Goal: Transaction & Acquisition: Purchase product/service

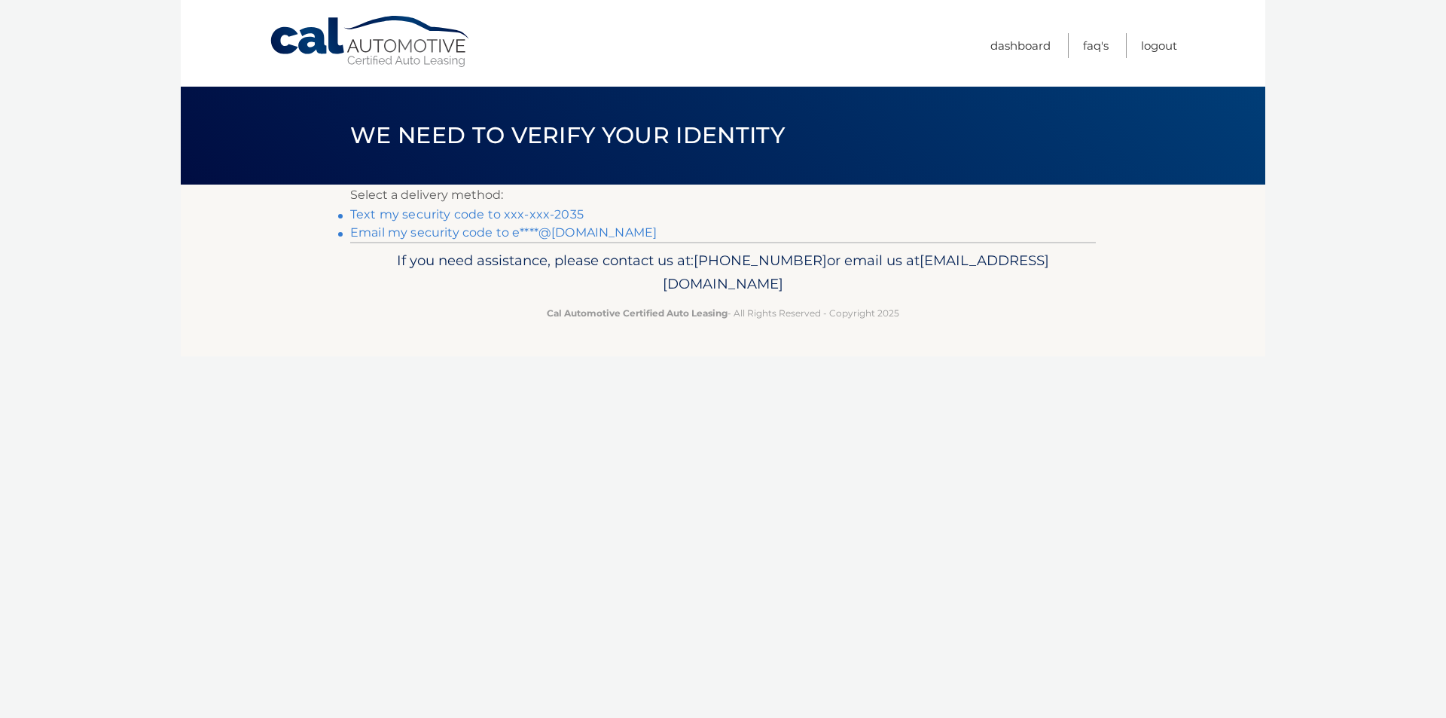
click at [478, 210] on link "Text my security code to xxx-xxx-2035" at bounding box center [466, 214] width 233 height 14
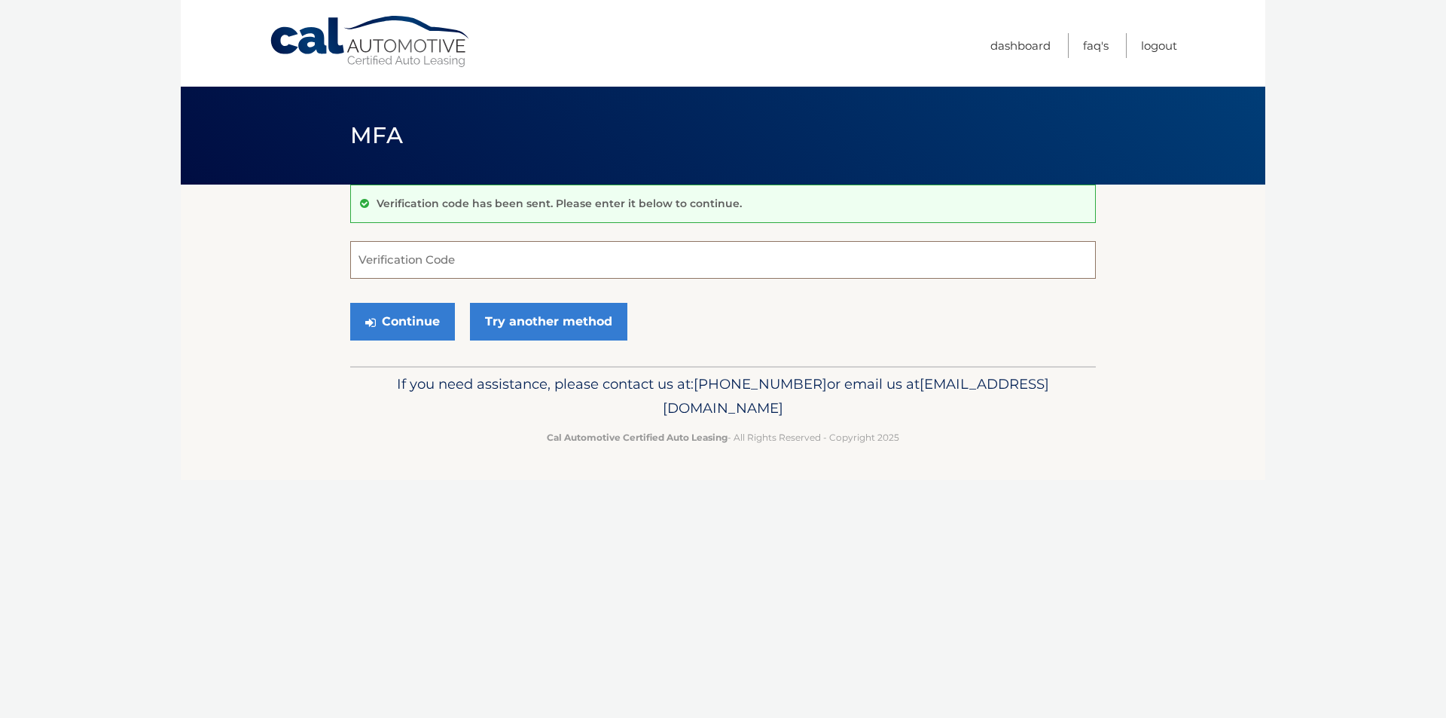
click at [438, 258] on input "Verification Code" at bounding box center [723, 260] width 746 height 38
type input "335224"
click at [403, 318] on button "Continue" at bounding box center [402, 322] width 105 height 38
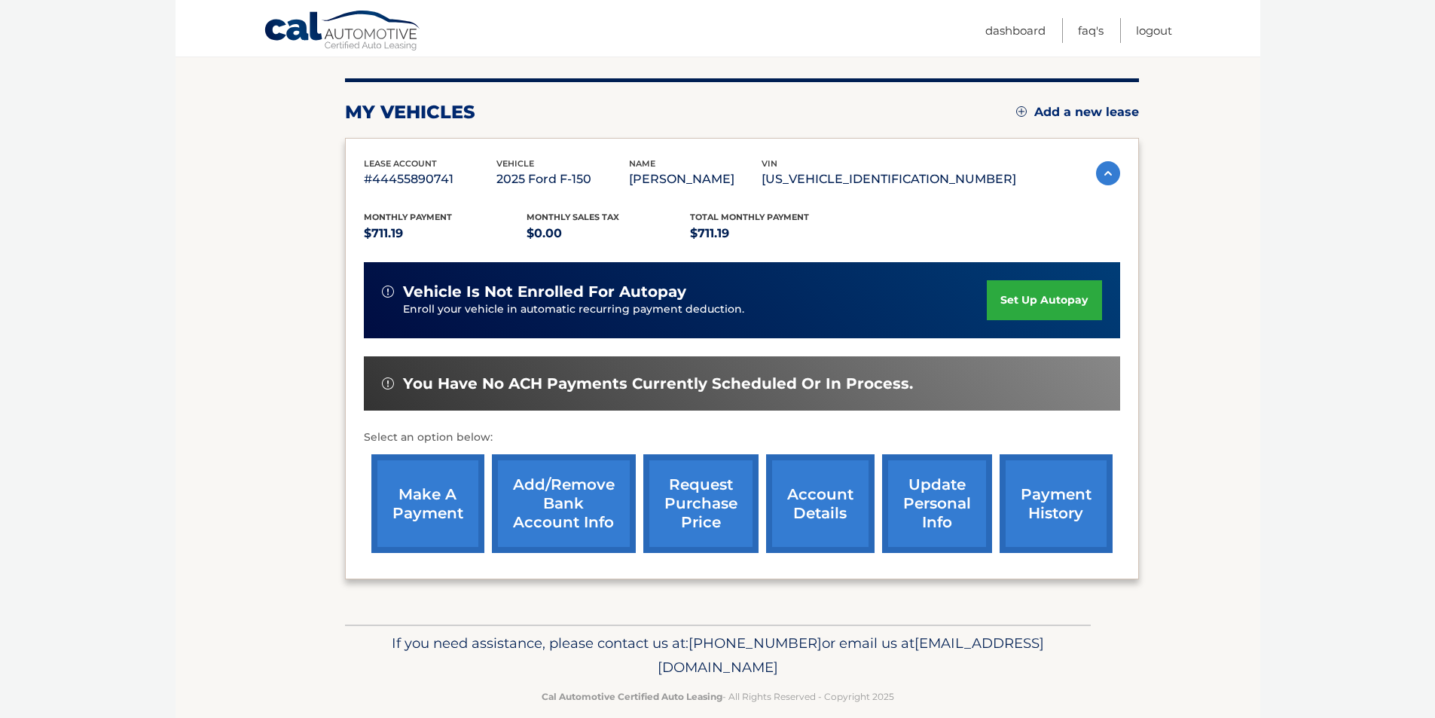
scroll to position [195, 0]
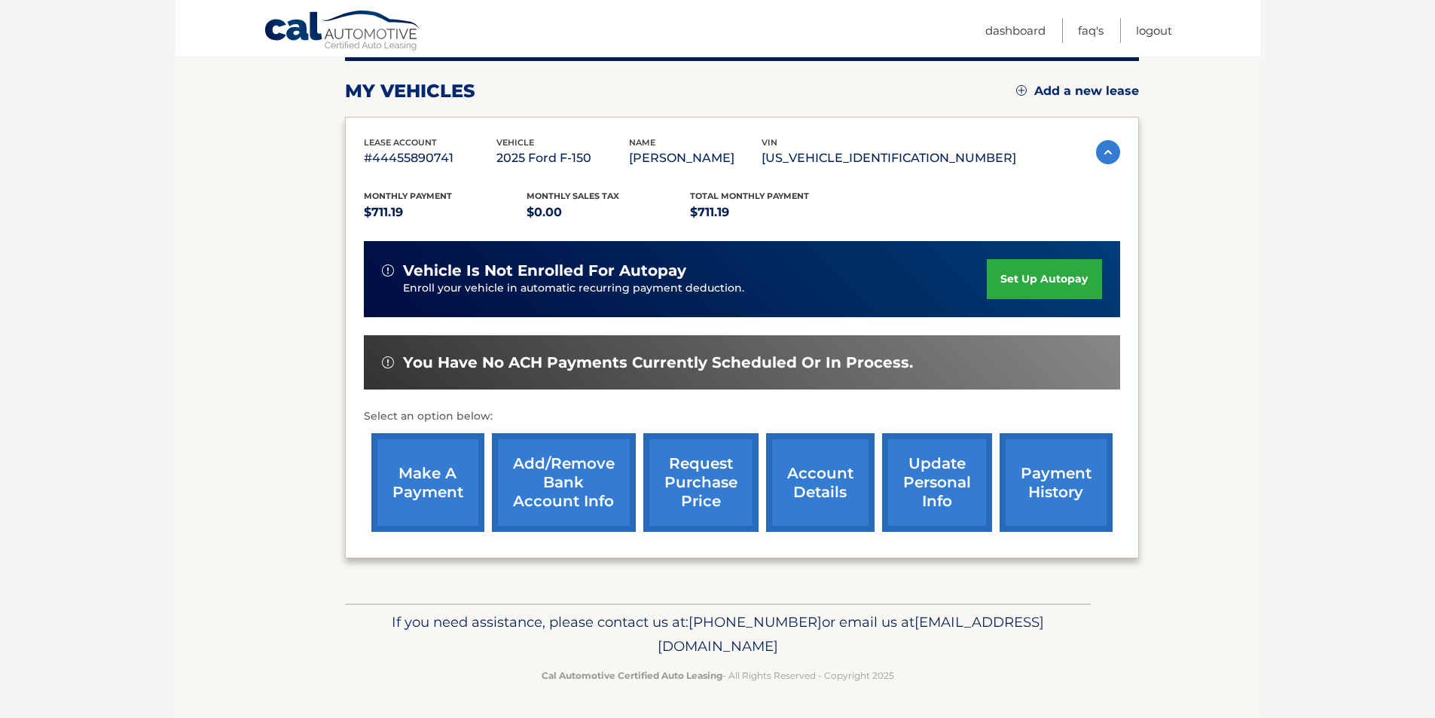
click at [418, 475] on link "make a payment" at bounding box center [427, 482] width 113 height 99
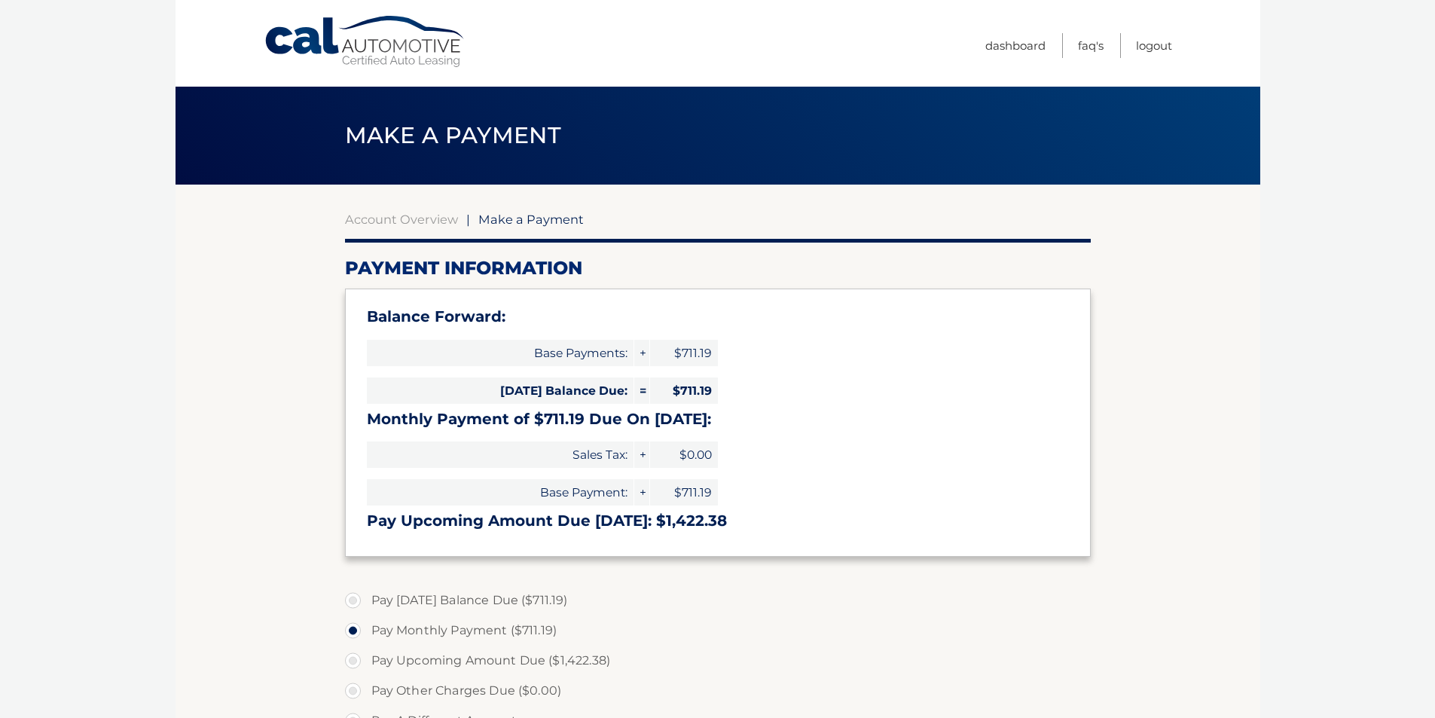
select select "MDczZDFkMDktZmM0ZS00YWRlLWJlNDgtMDk4YWMwN2Y4MTM3"
click at [375, 219] on link "Account Overview" at bounding box center [401, 219] width 113 height 15
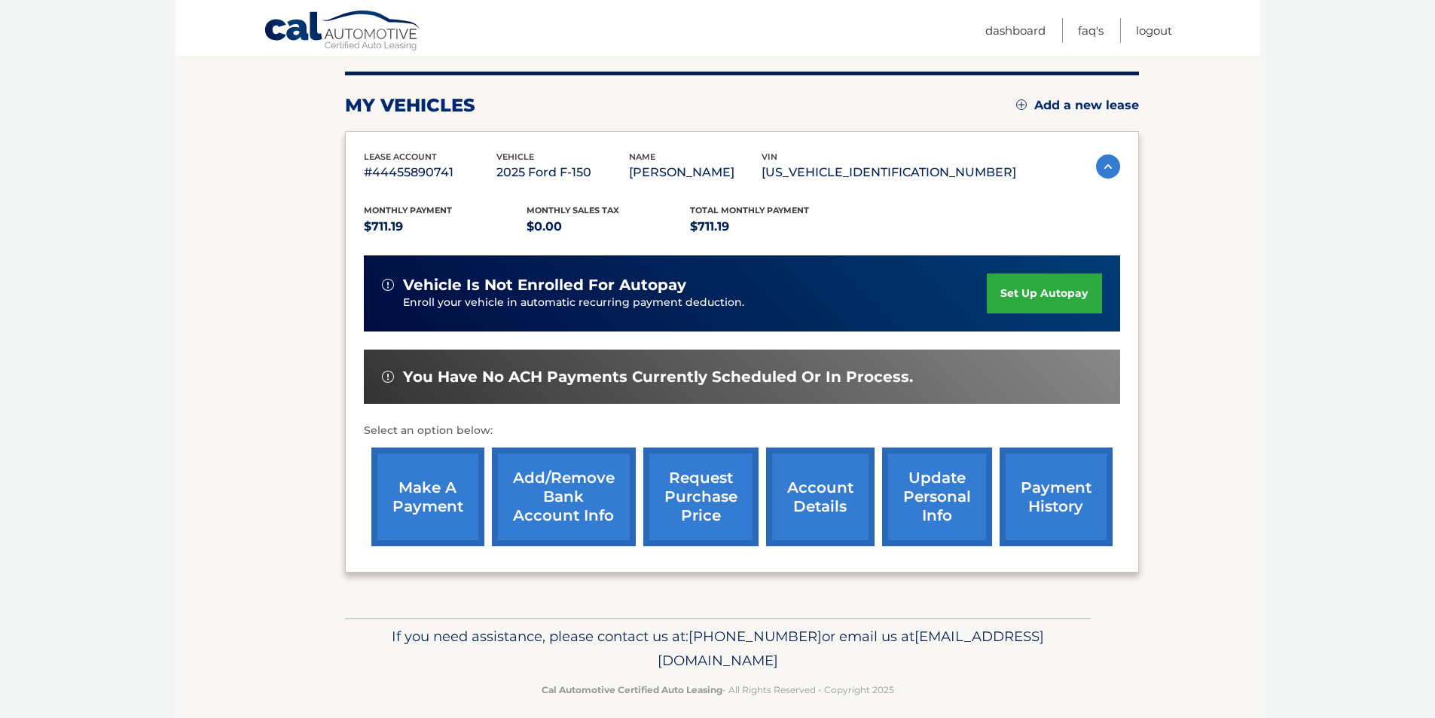
scroll to position [195, 0]
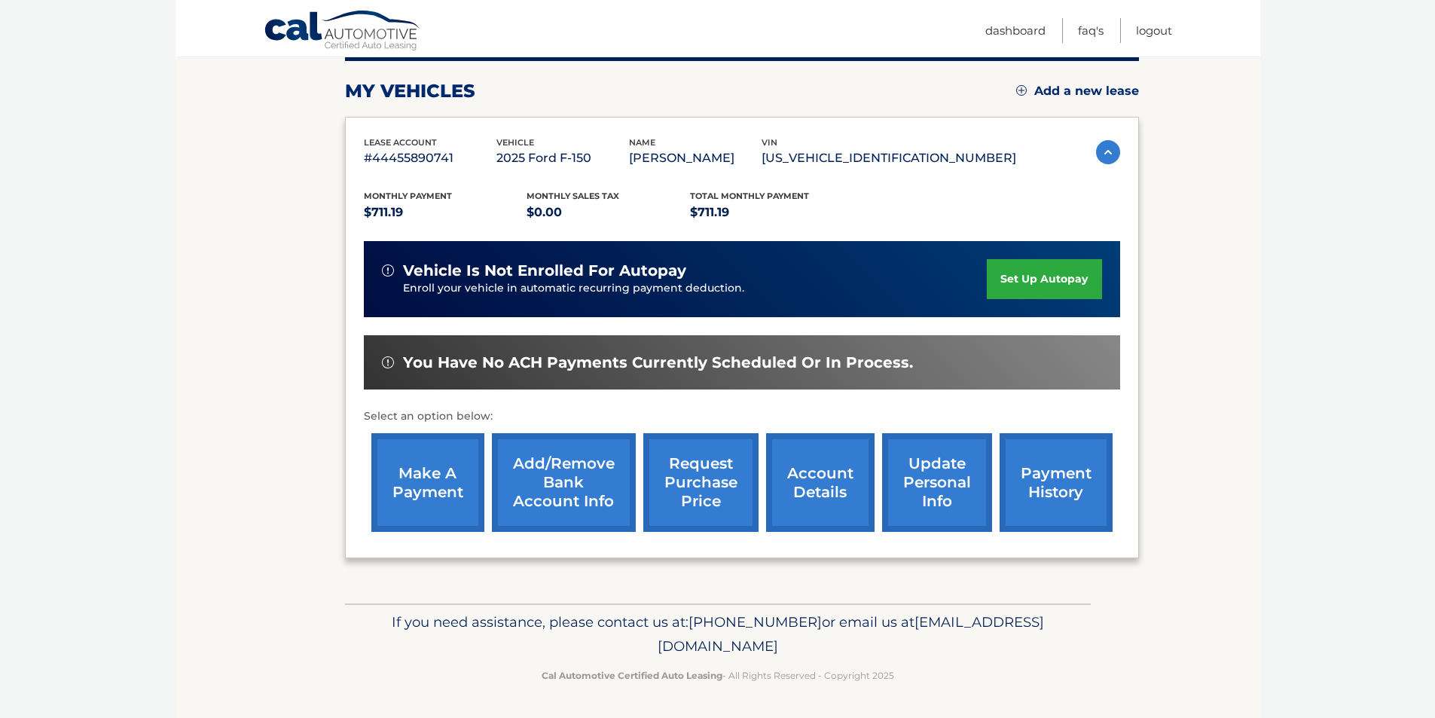
click at [817, 477] on link "account details" at bounding box center [820, 482] width 108 height 99
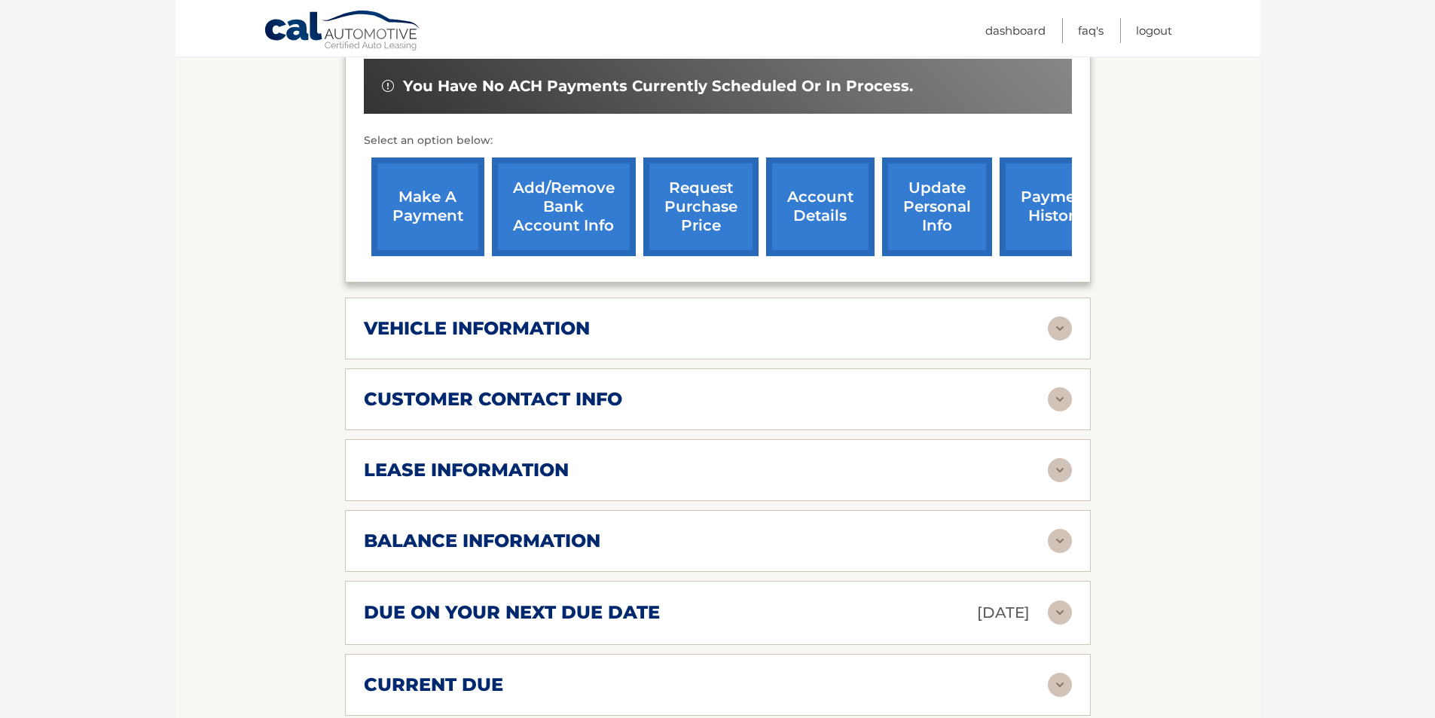
scroll to position [527, 0]
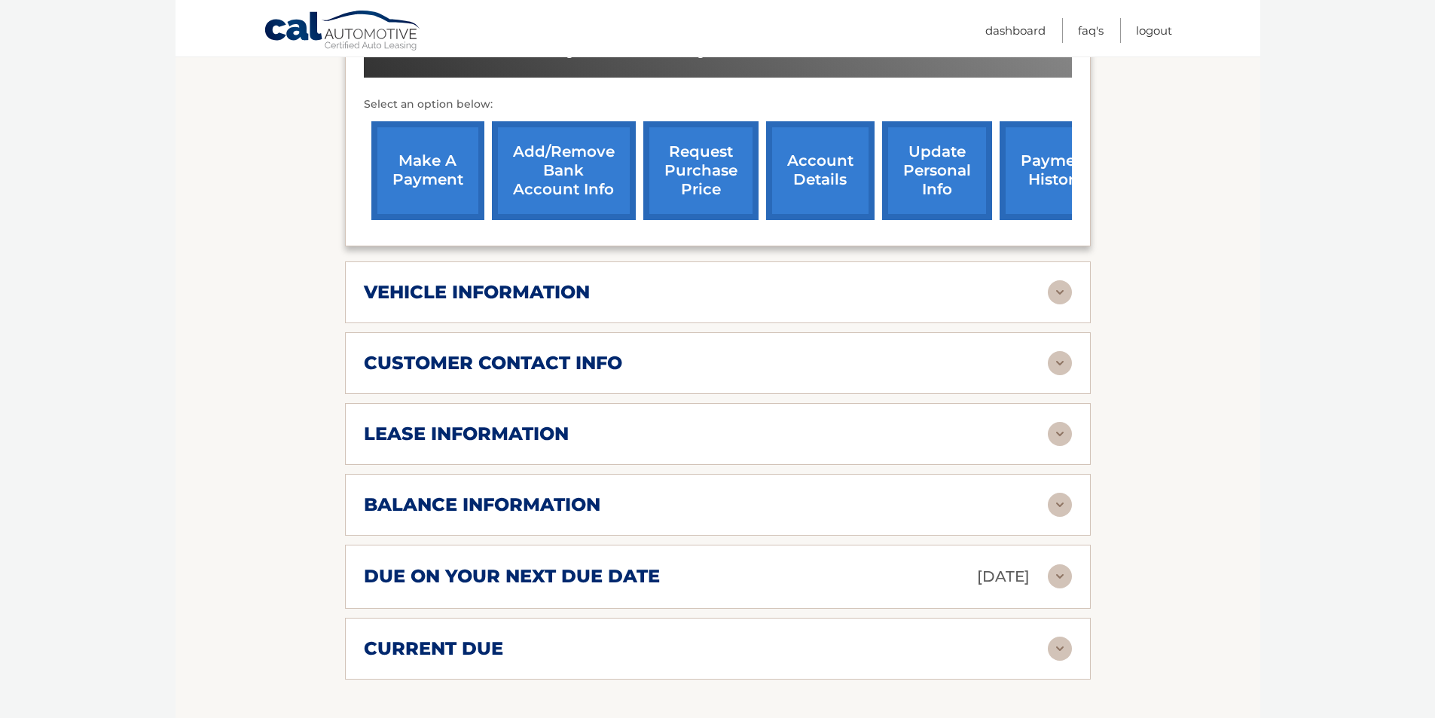
click at [805, 428] on div "lease information" at bounding box center [706, 434] width 684 height 23
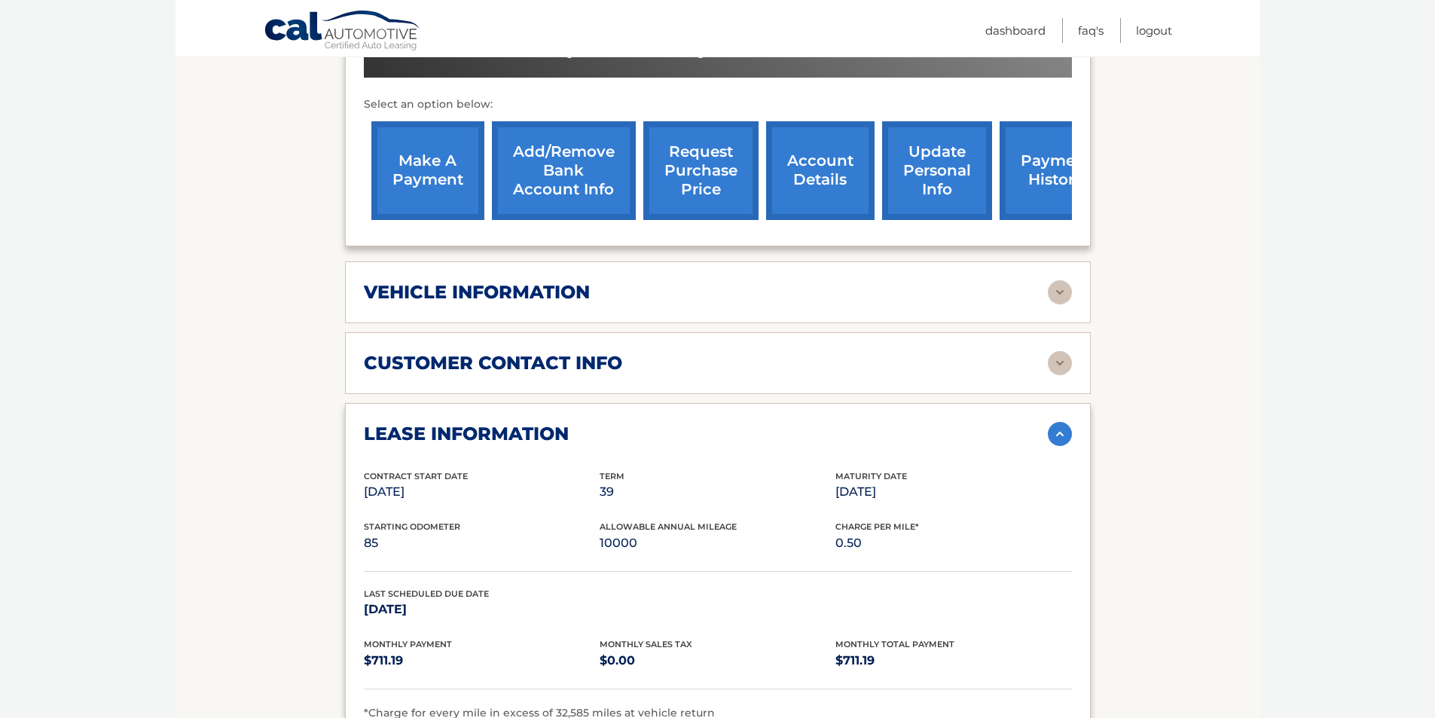
click at [805, 428] on div "lease information" at bounding box center [706, 434] width 684 height 23
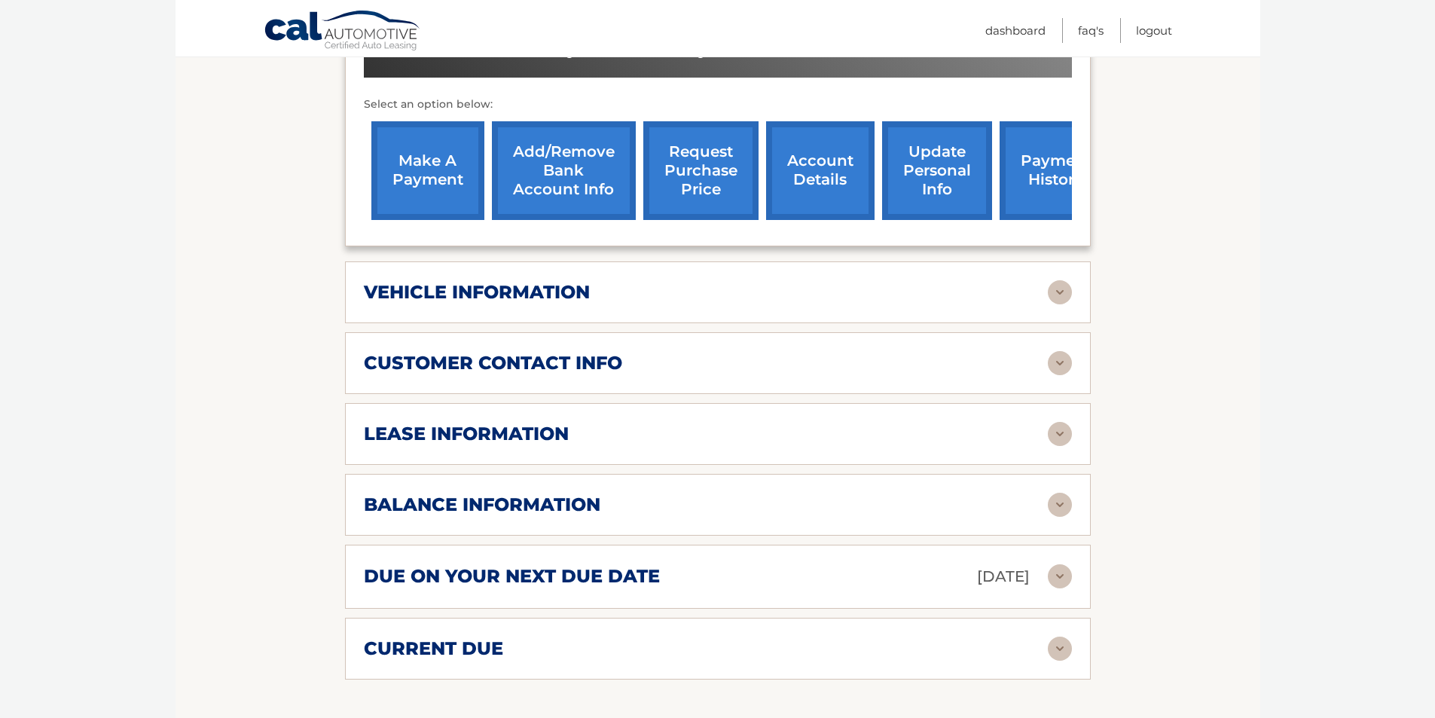
scroll to position [603, 0]
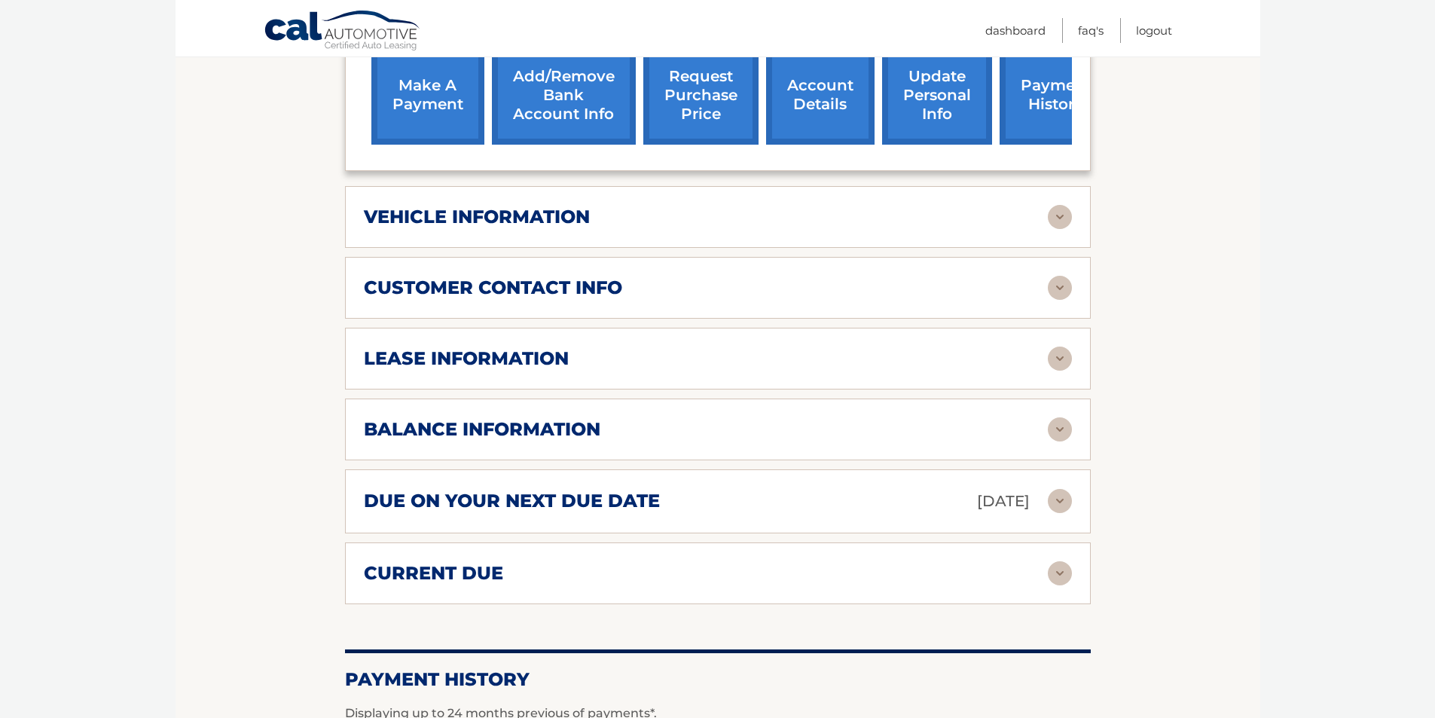
click at [805, 428] on div "balance information" at bounding box center [706, 429] width 684 height 23
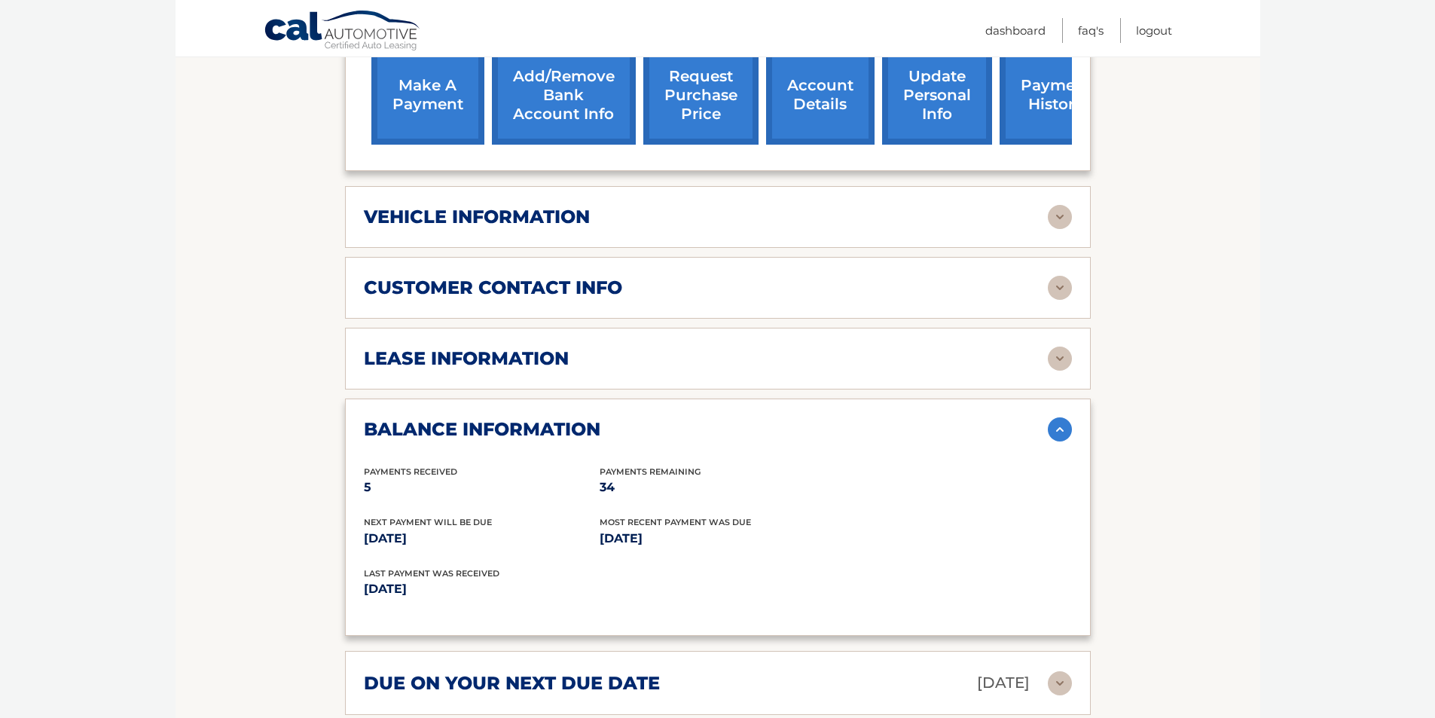
click at [805, 428] on div "balance information" at bounding box center [706, 429] width 684 height 23
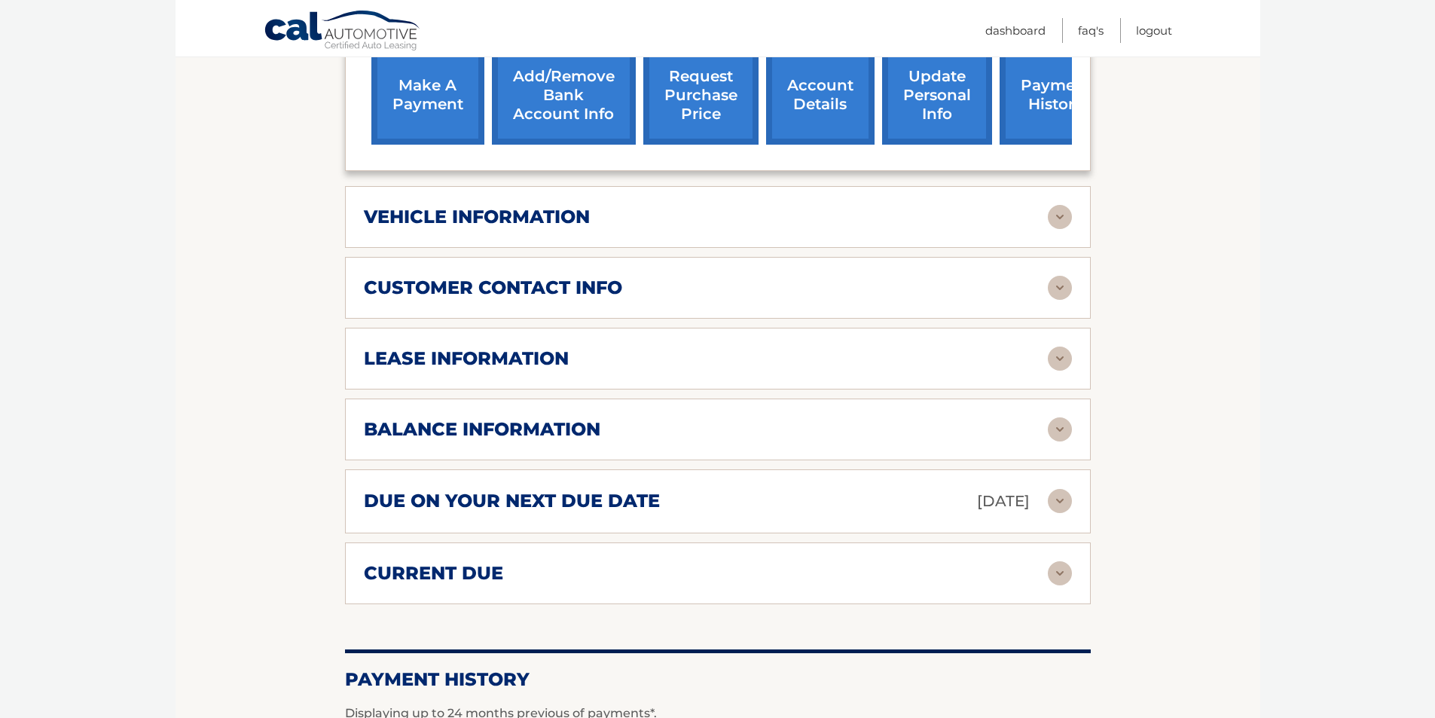
click at [801, 490] on div "due on your next due date Oct 19, 2025" at bounding box center [706, 501] width 684 height 26
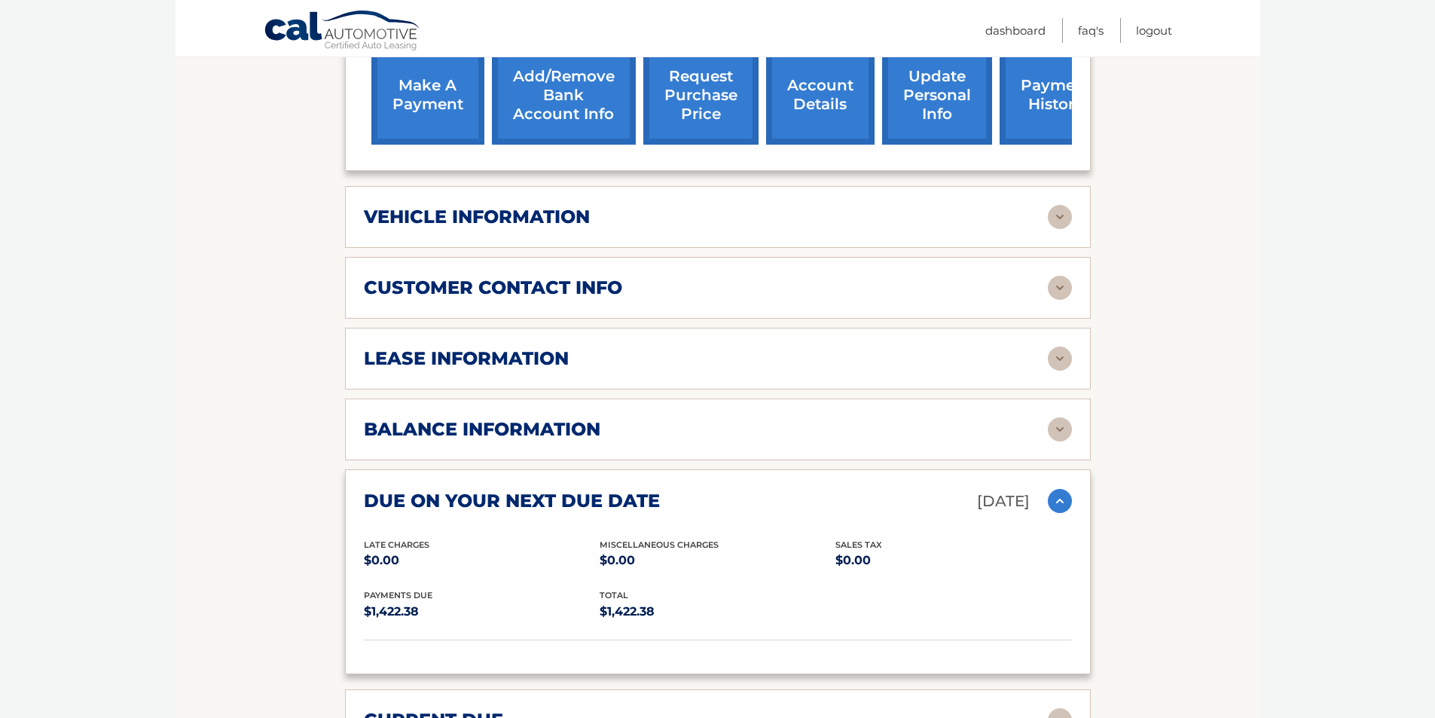
click at [801, 490] on div "due on your next due date Oct 19, 2025" at bounding box center [706, 501] width 684 height 26
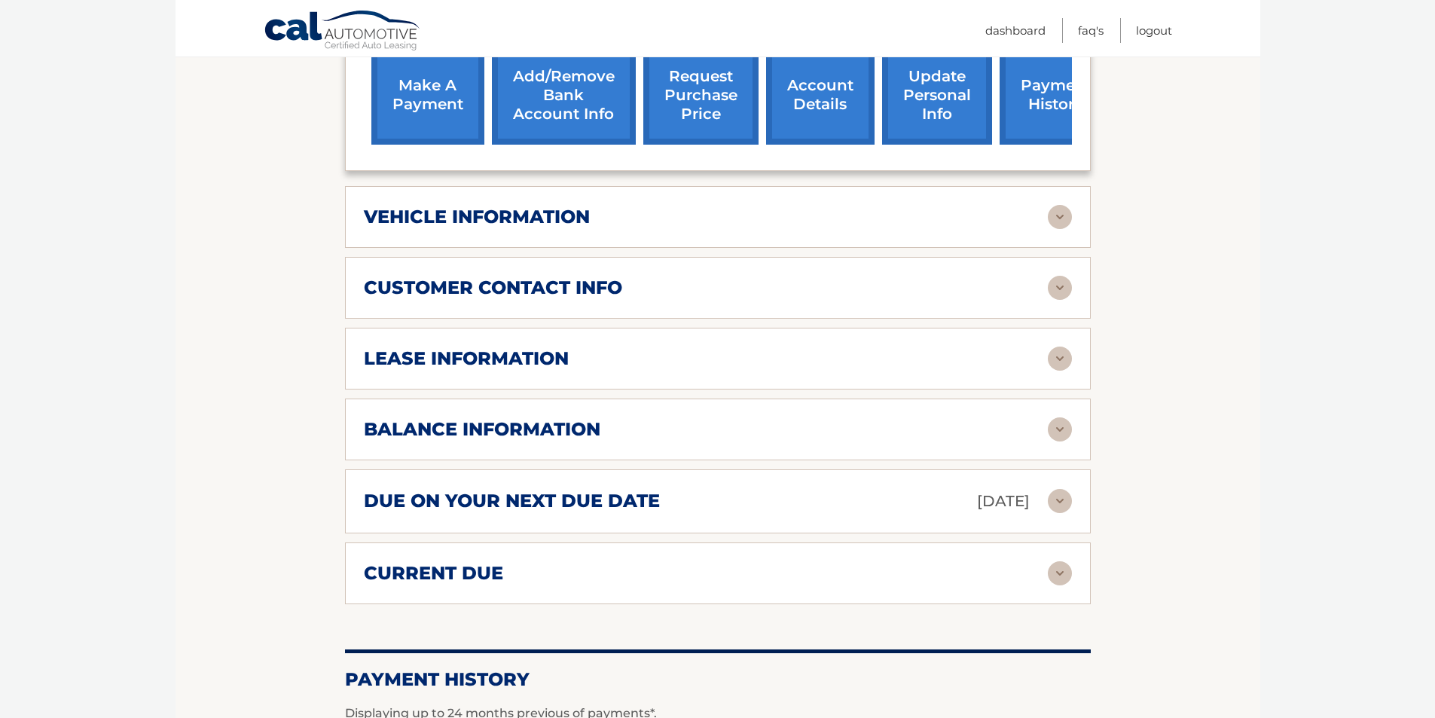
click at [799, 423] on div "balance information" at bounding box center [706, 429] width 684 height 23
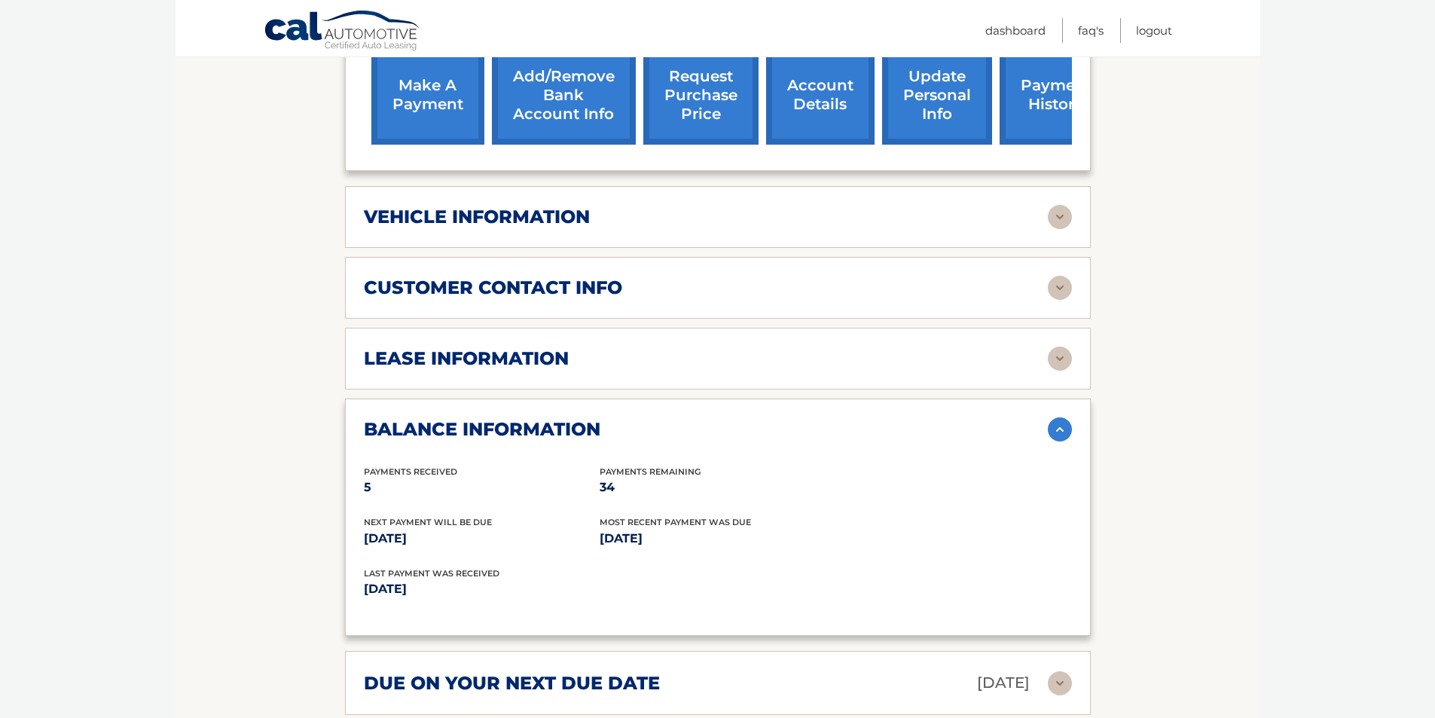
click at [799, 423] on div "balance information" at bounding box center [706, 429] width 684 height 23
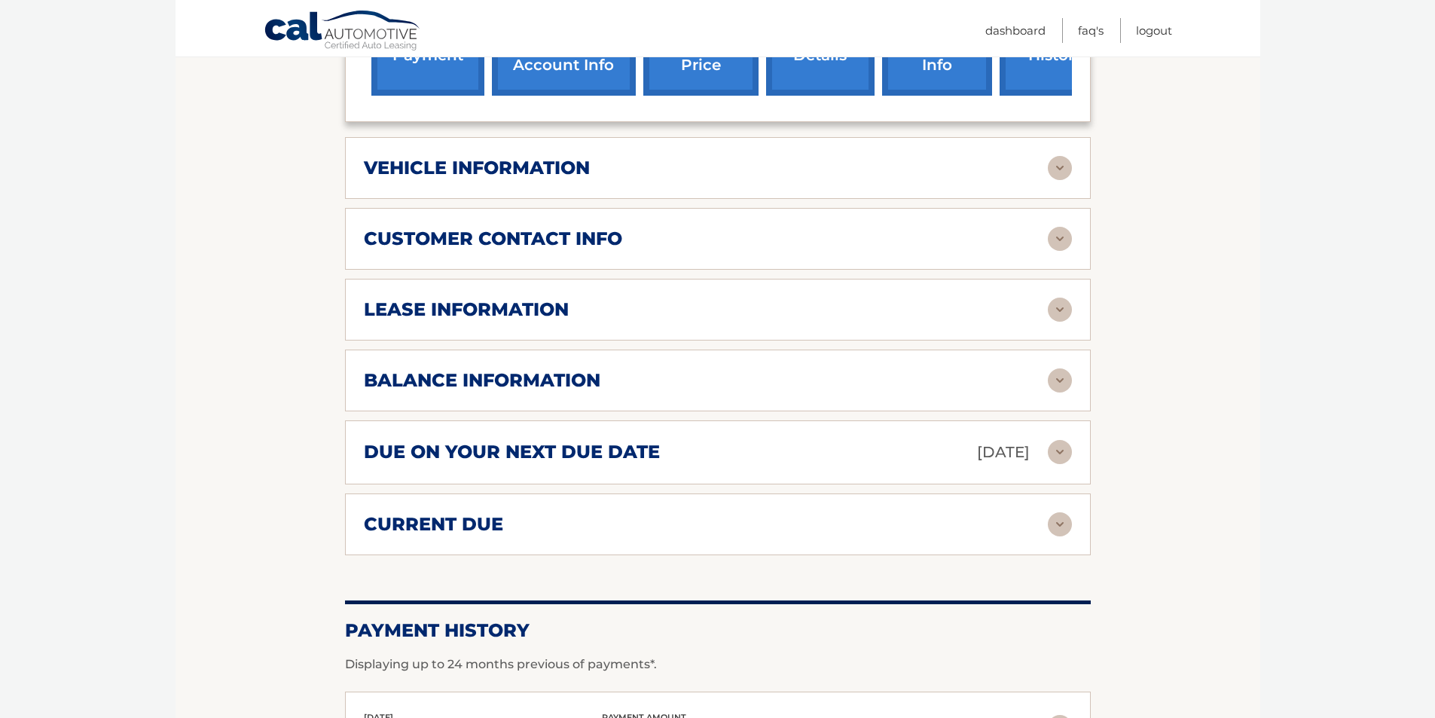
scroll to position [678, 0]
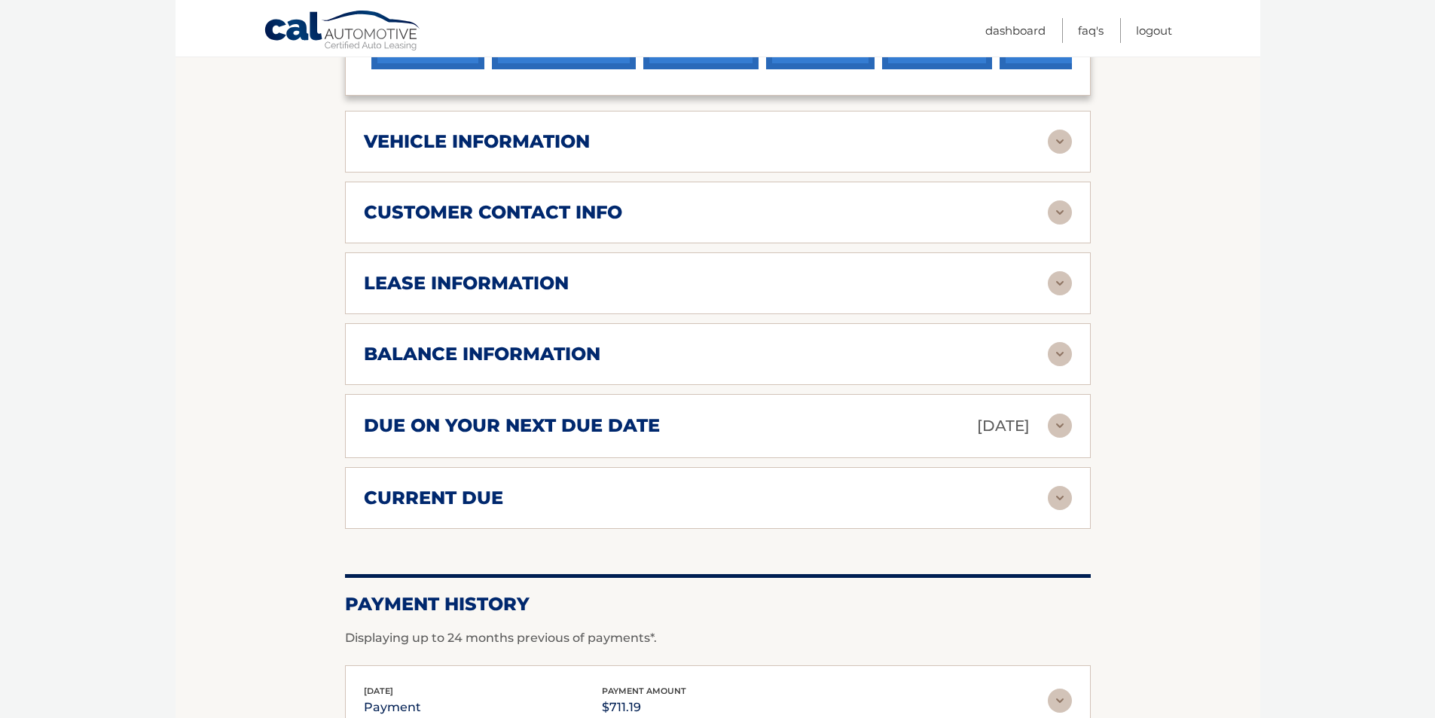
click at [819, 494] on div "current due" at bounding box center [706, 498] width 684 height 23
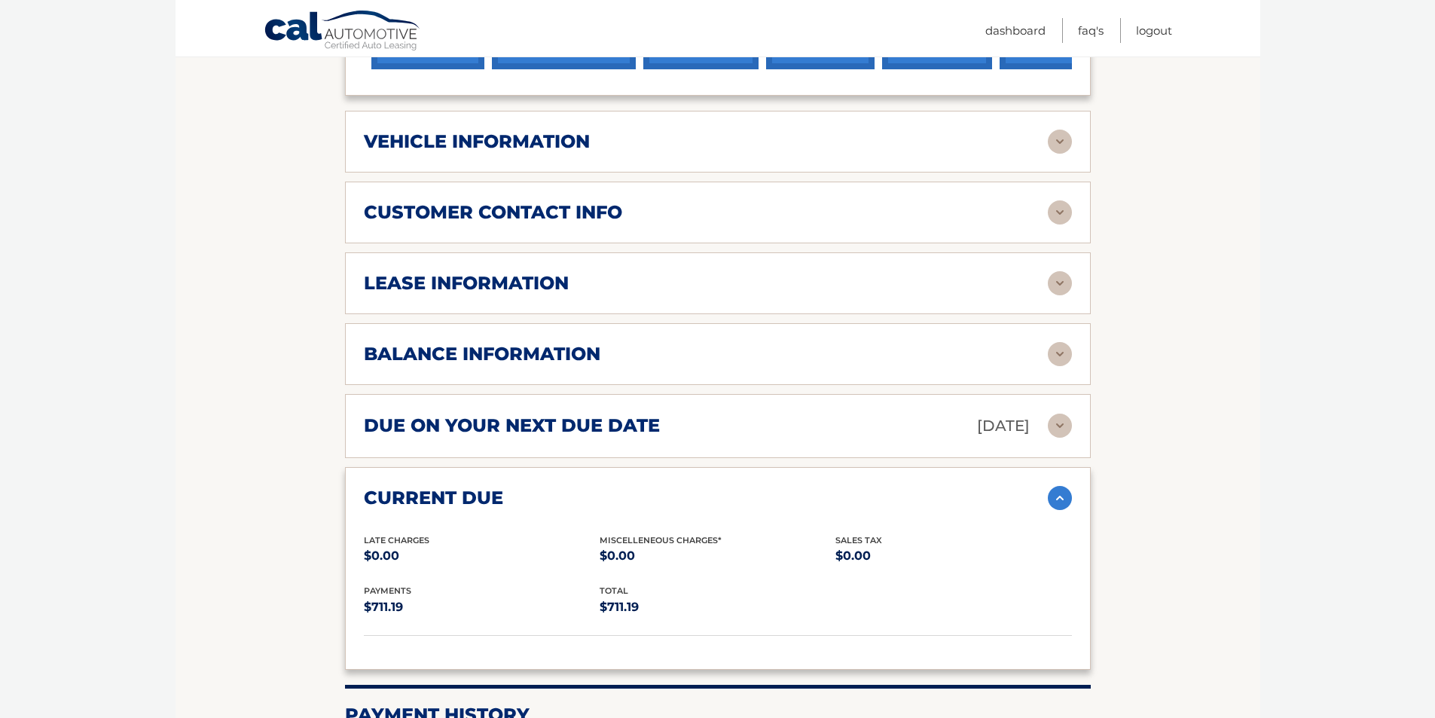
click at [819, 494] on div "current due" at bounding box center [706, 498] width 684 height 23
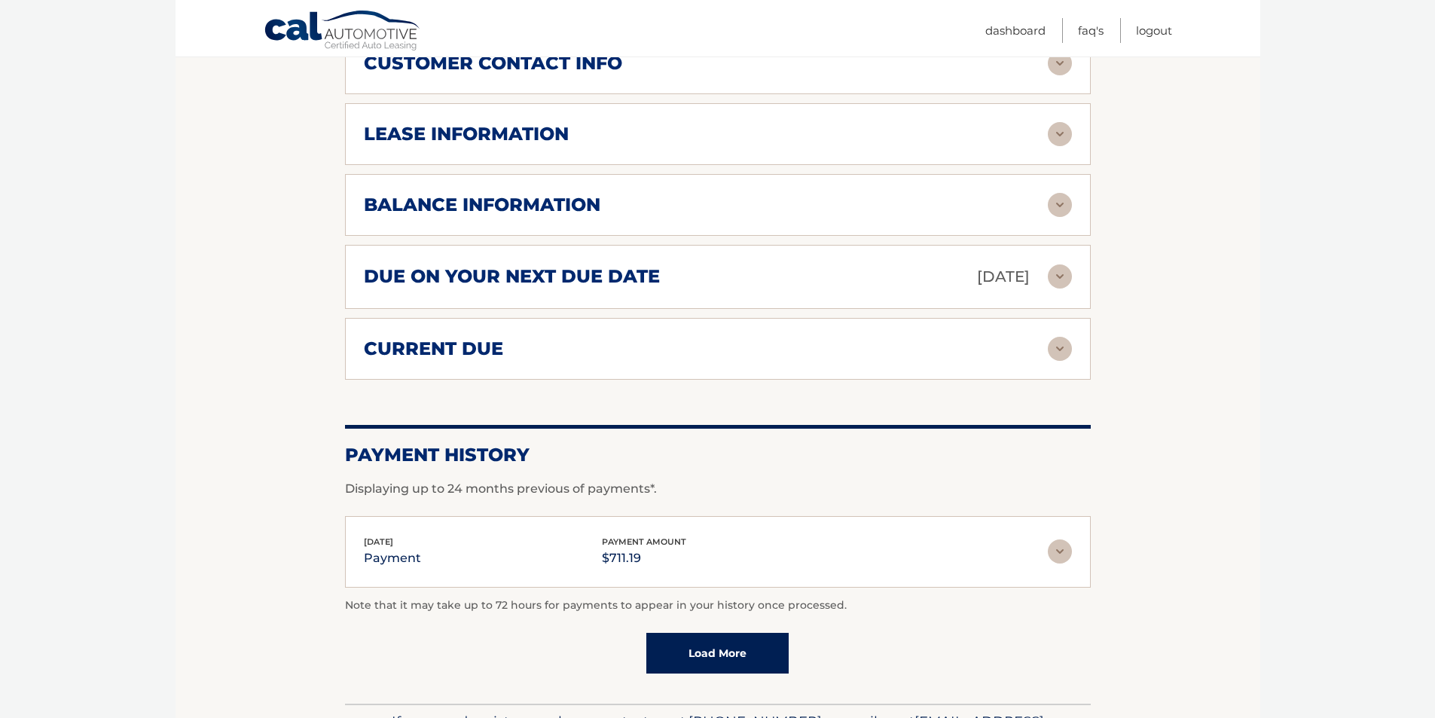
scroll to position [829, 0]
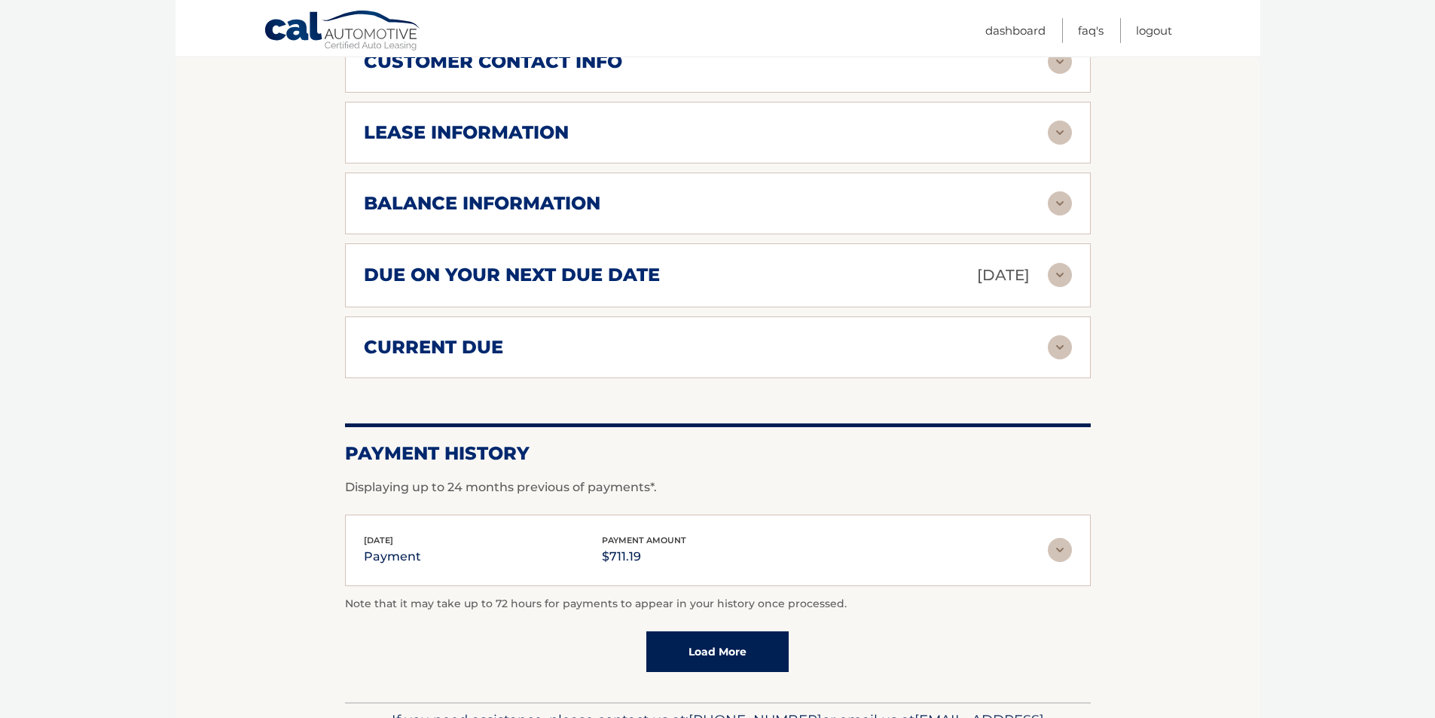
click at [856, 571] on div "Aug 19, 2025 payment payment amount $711.19 Late Charges $0.00 Miscelleneous Ch…" at bounding box center [718, 550] width 746 height 72
click at [1063, 546] on img at bounding box center [1060, 550] width 24 height 24
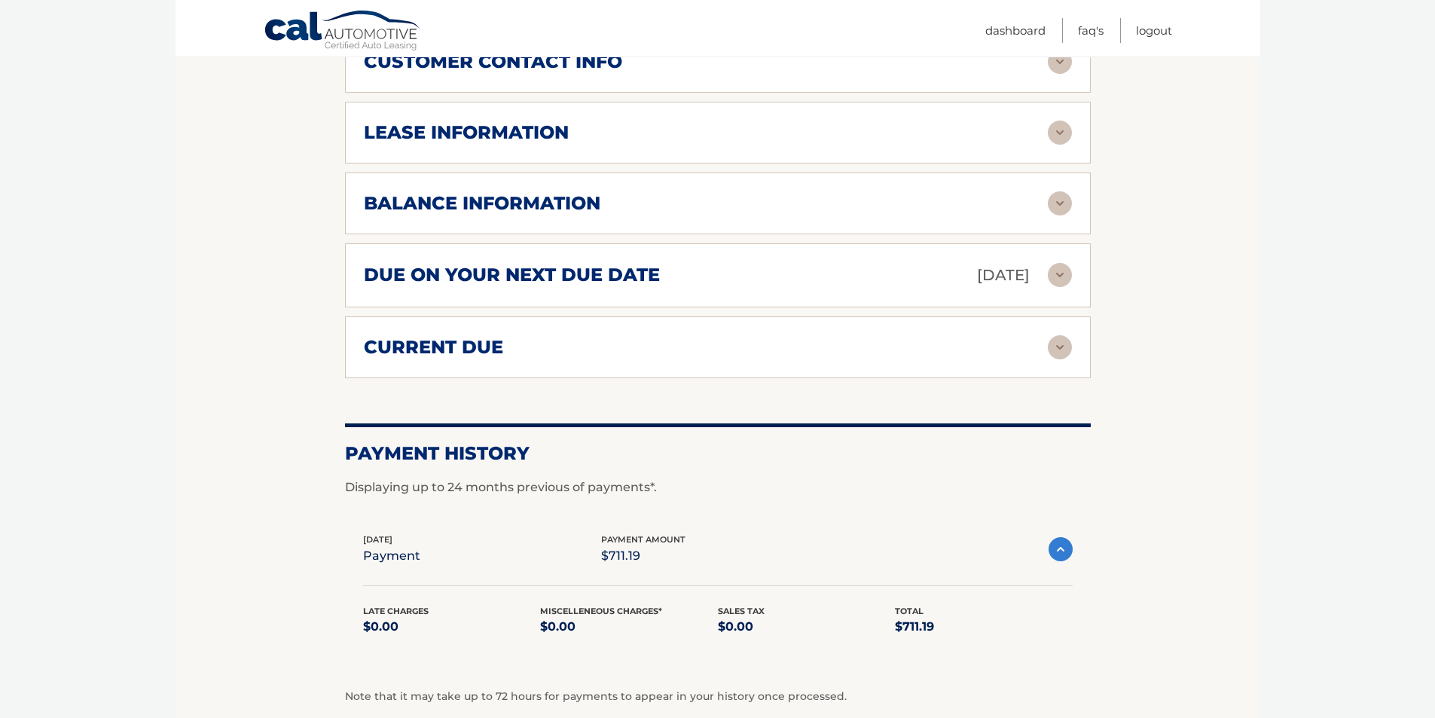
click at [1063, 546] on img at bounding box center [1060, 549] width 24 height 24
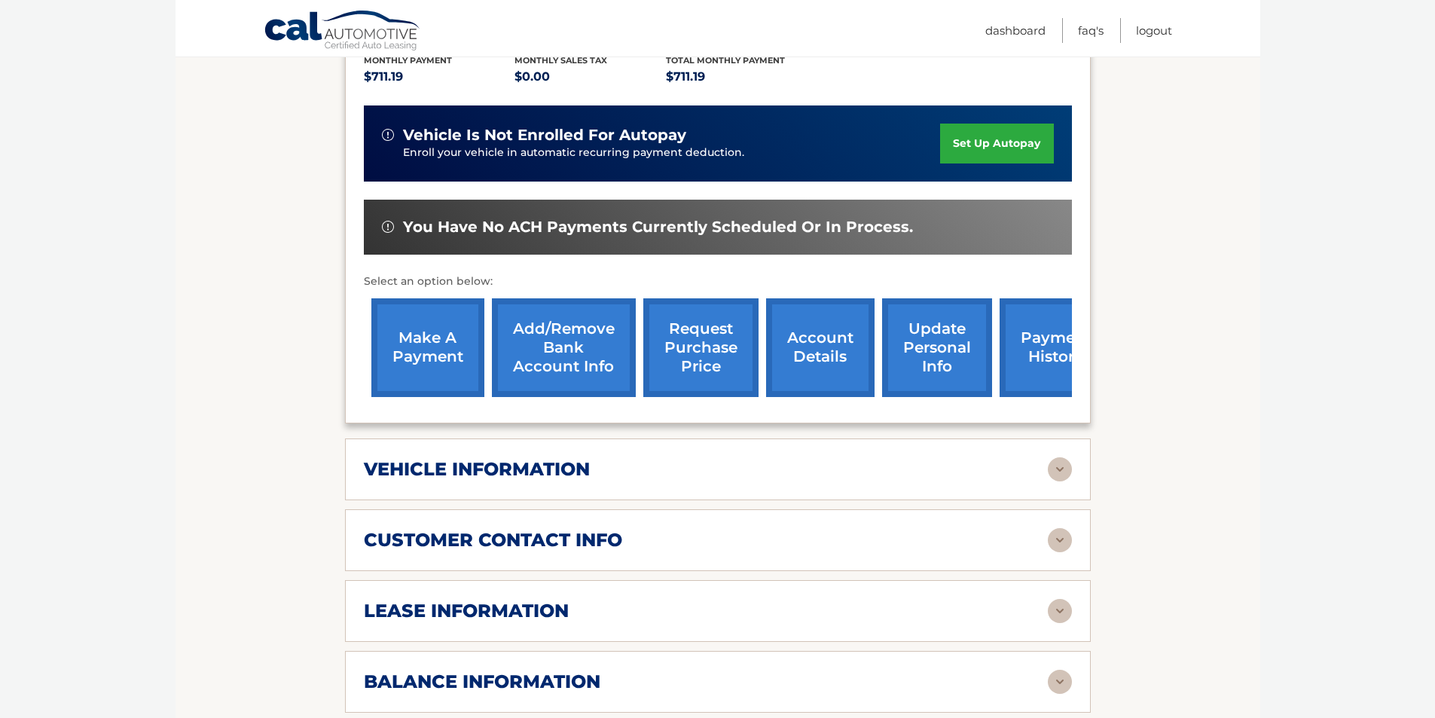
scroll to position [377, 0]
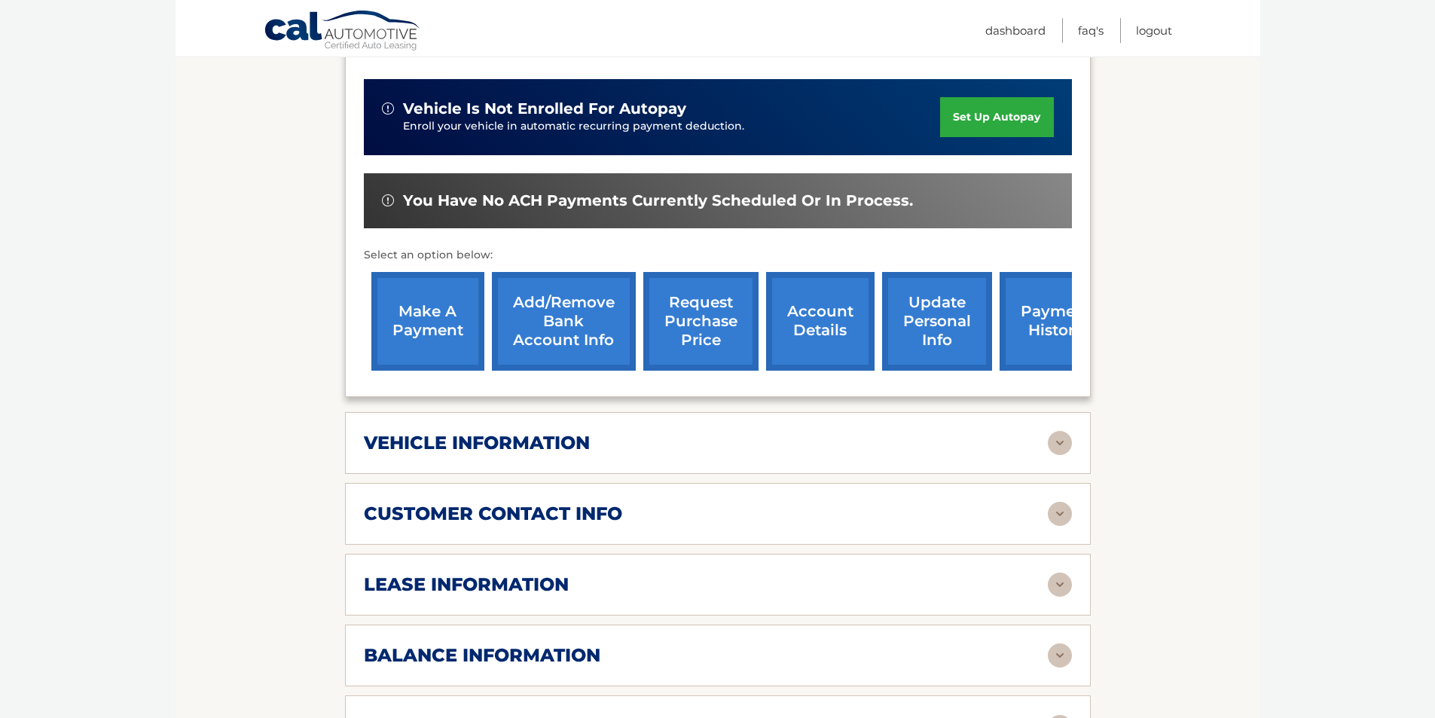
click at [432, 313] on link "make a payment" at bounding box center [427, 321] width 113 height 99
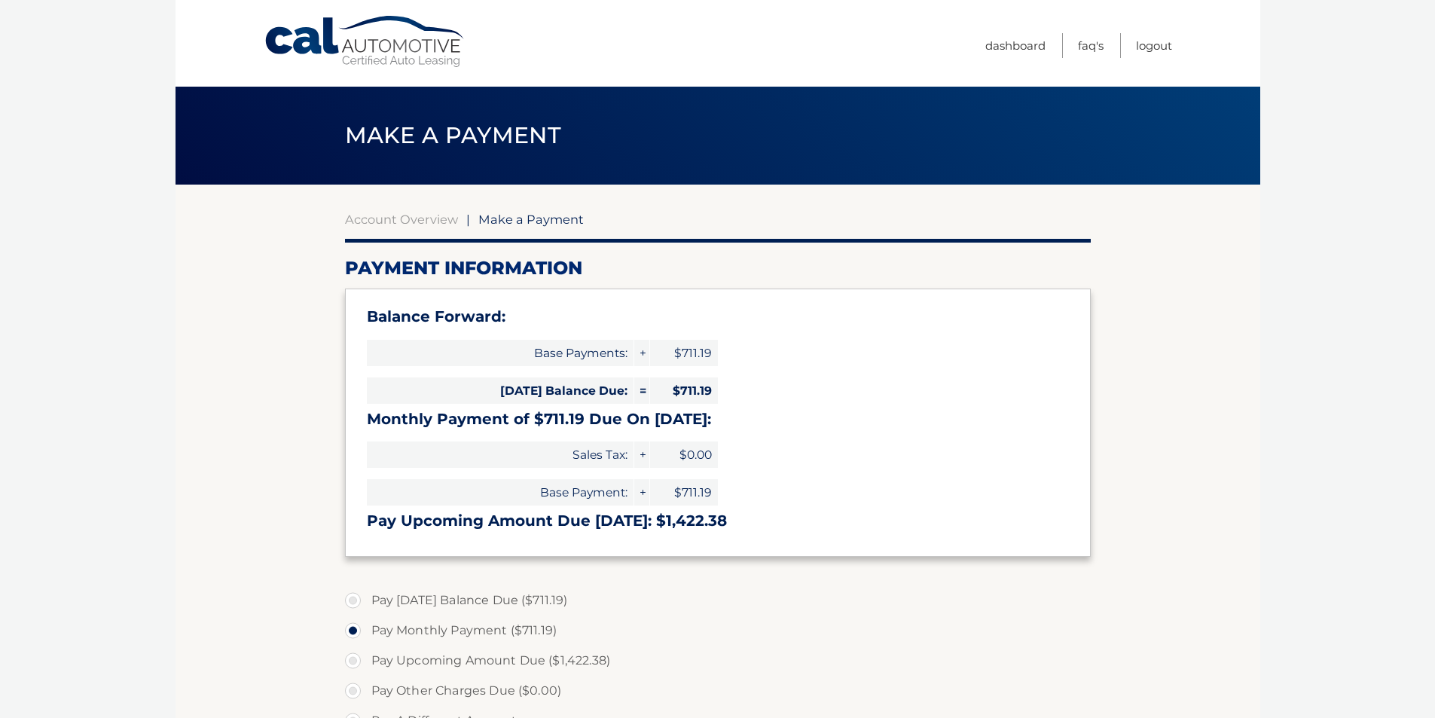
select select "MDczZDFkMDktZmM0ZS00YWRlLWJlNDgtMDk4YWMwN2Y4MTM3"
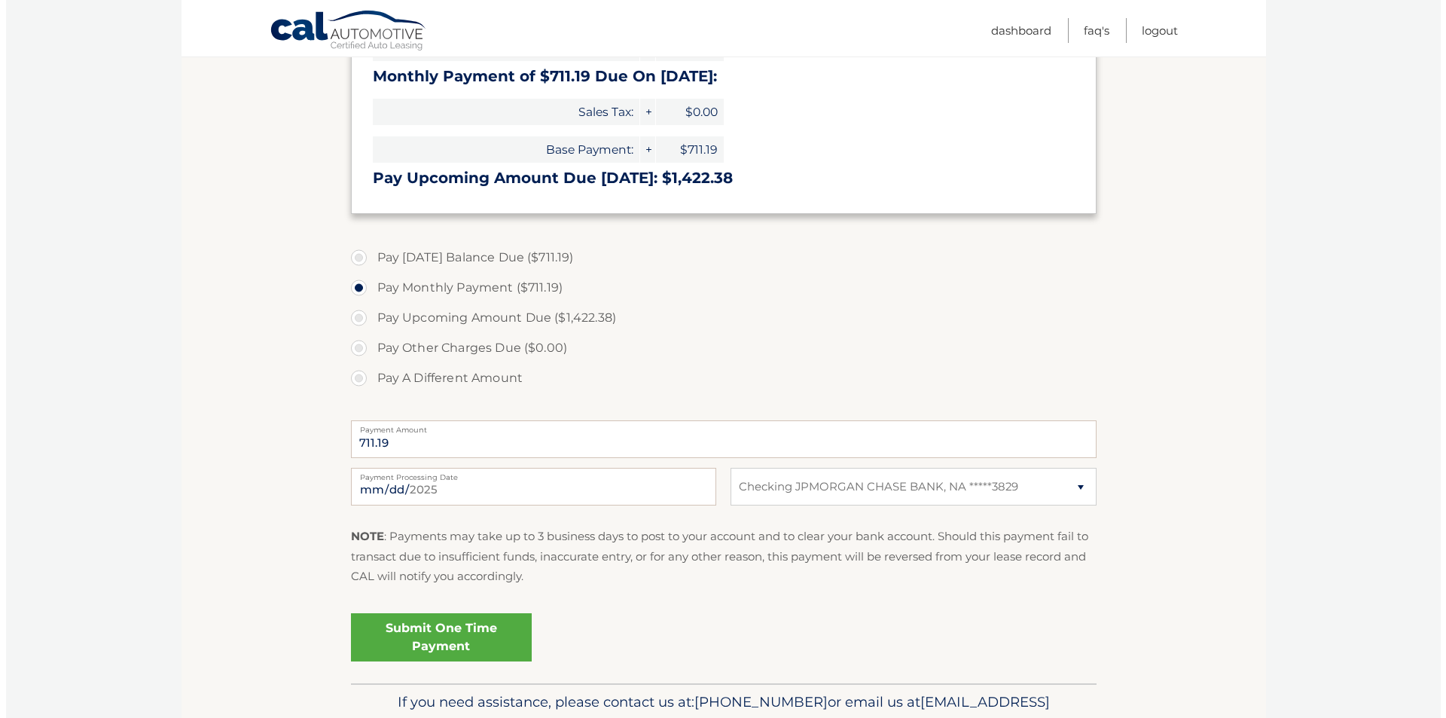
scroll to position [377, 0]
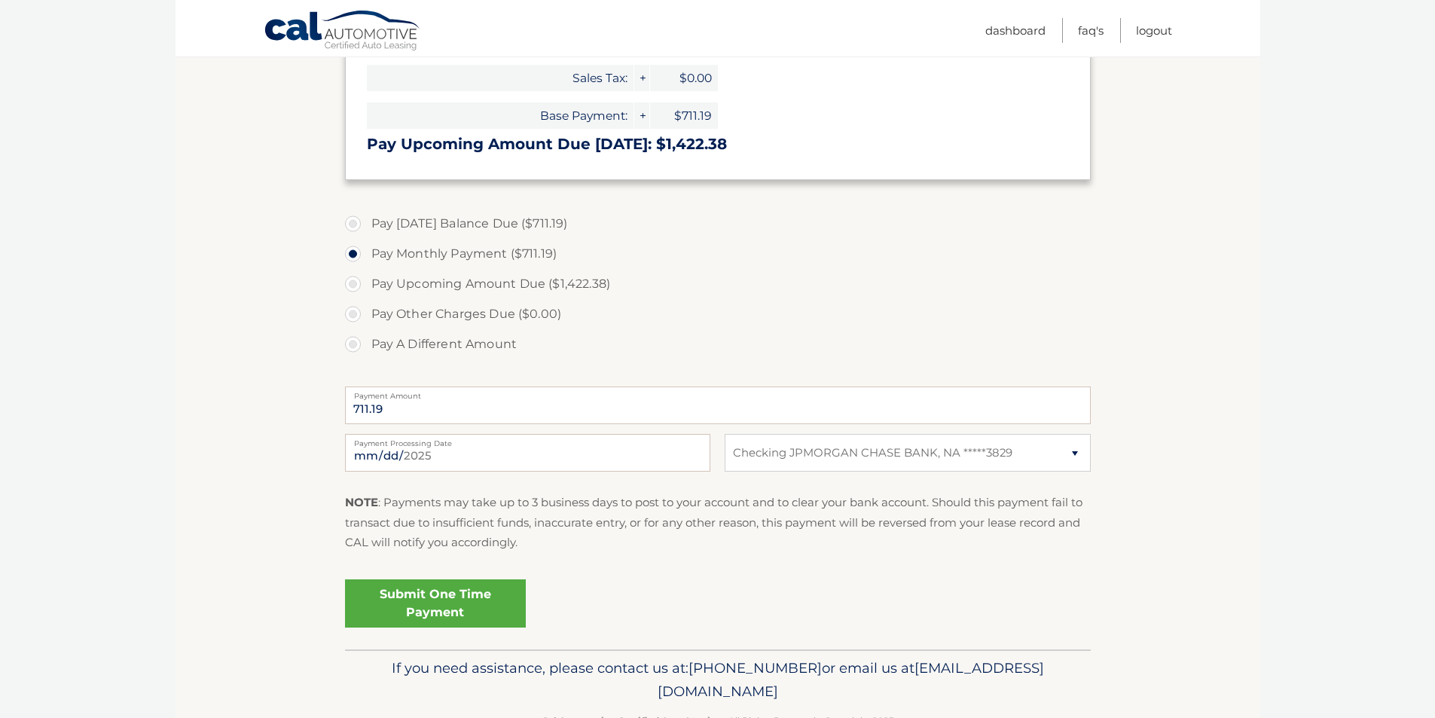
click at [436, 594] on link "Submit One Time Payment" at bounding box center [435, 603] width 181 height 48
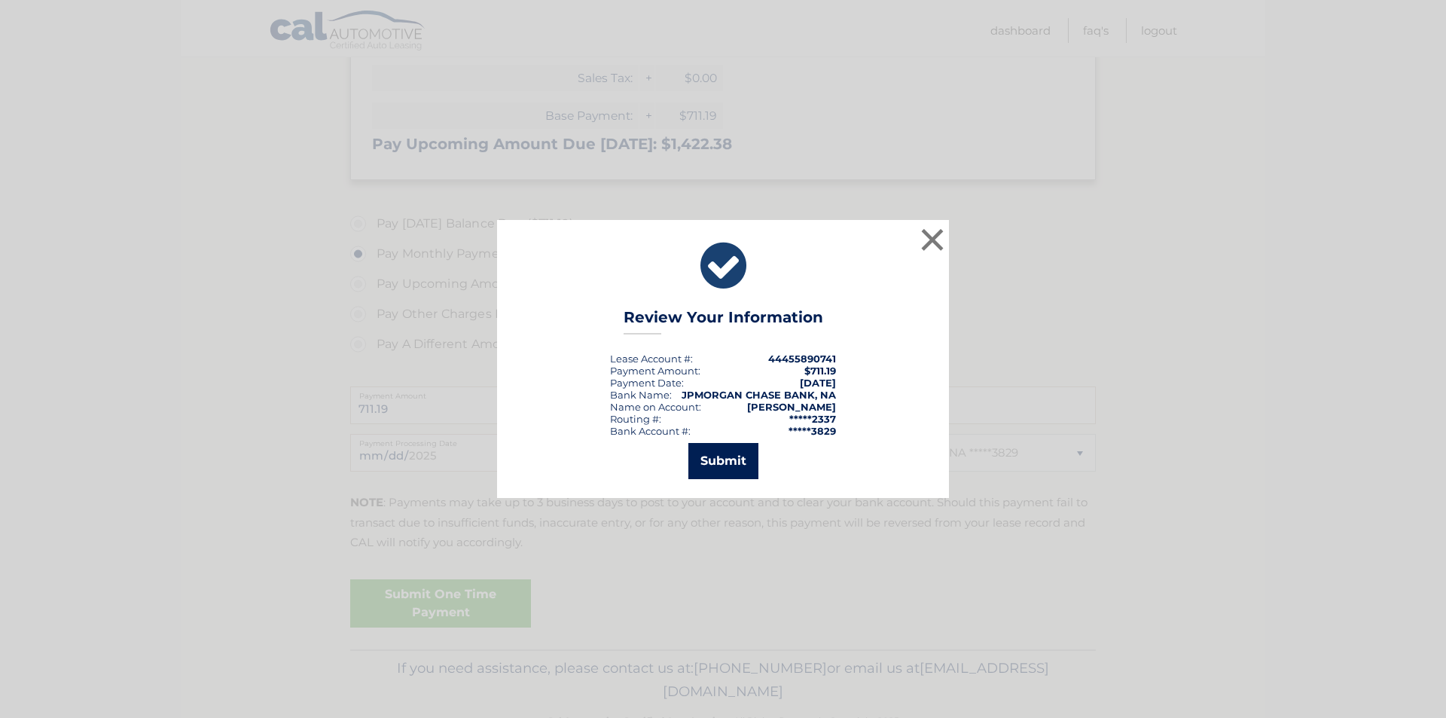
click at [718, 458] on button "Submit" at bounding box center [723, 461] width 70 height 36
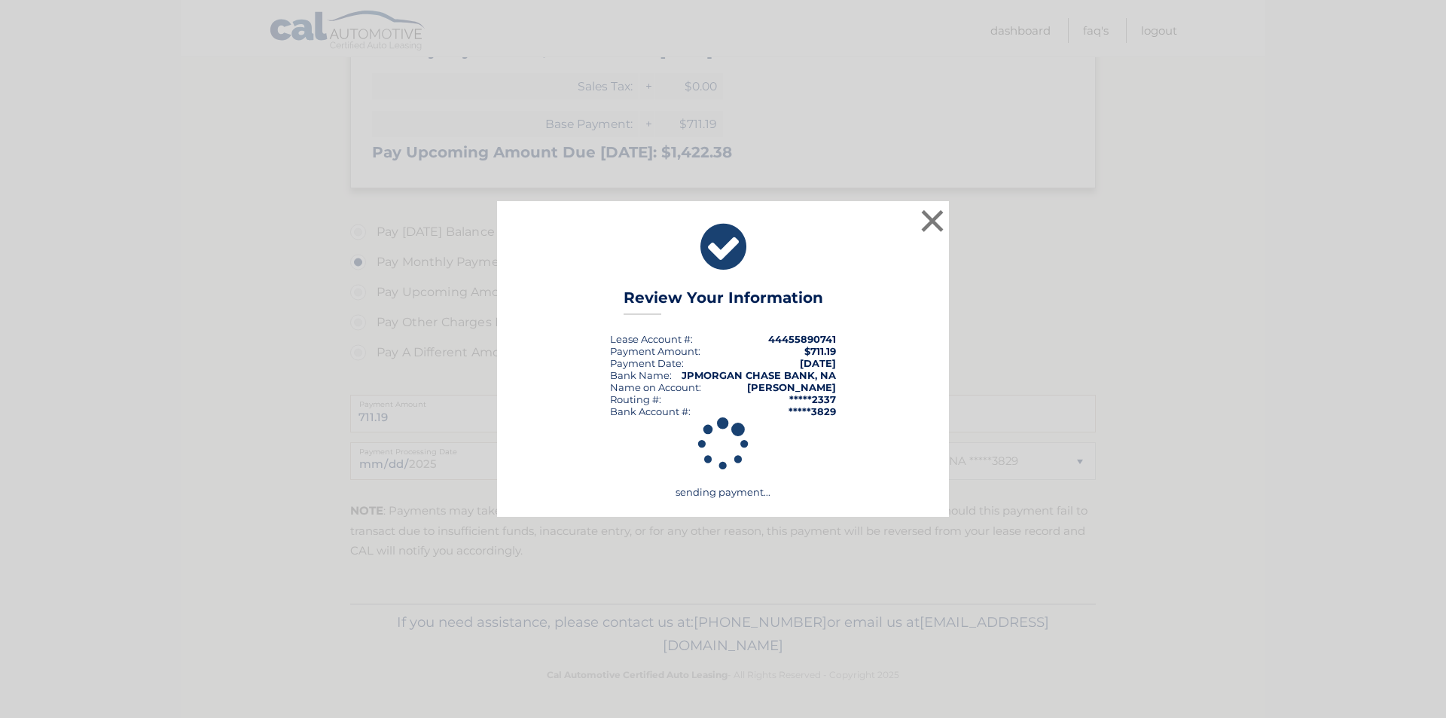
scroll to position [368, 0]
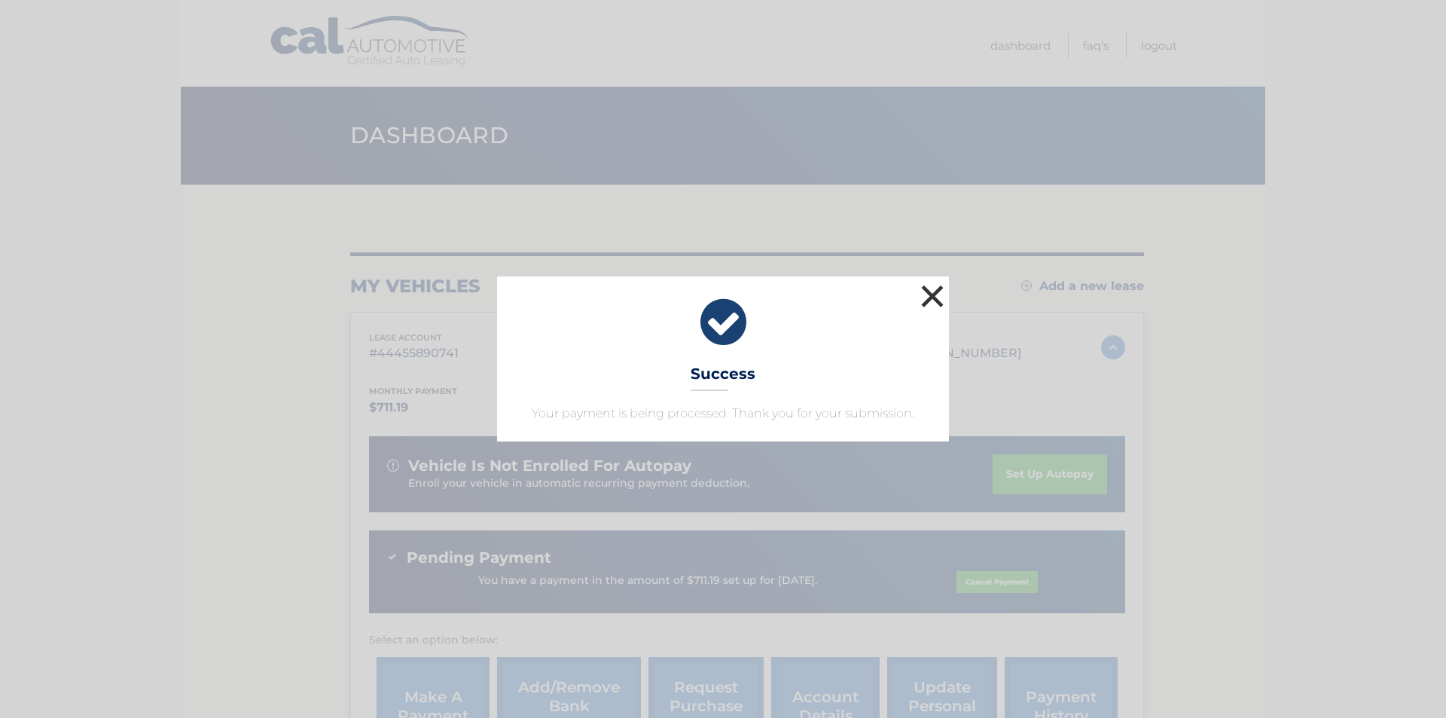
click at [932, 295] on button "×" at bounding box center [932, 296] width 30 height 30
